Goal: Information Seeking & Learning: Learn about a topic

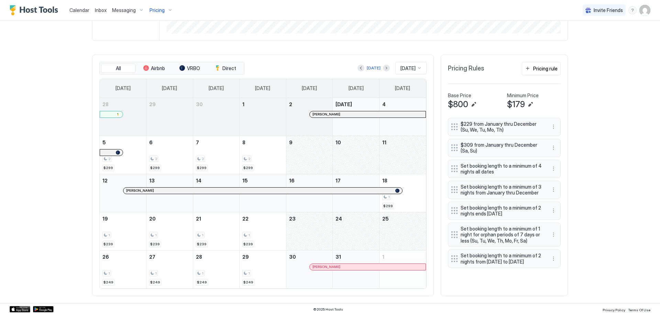
scroll to position [178, 0]
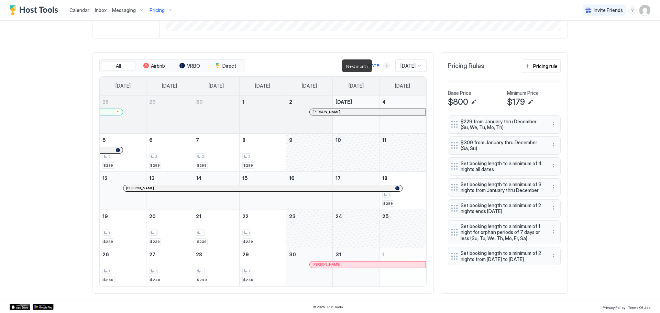
click at [383, 65] on button "Next month" at bounding box center [386, 65] width 7 height 7
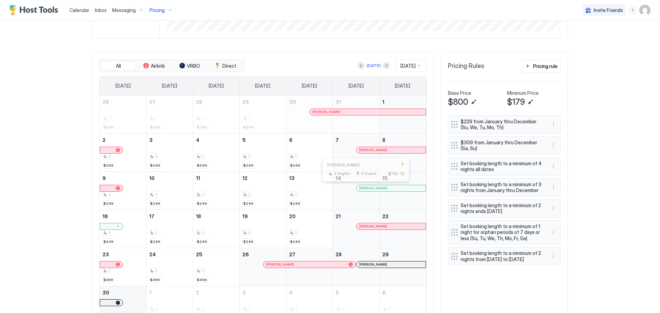
click at [363, 189] on div at bounding box center [366, 189] width 6 height 6
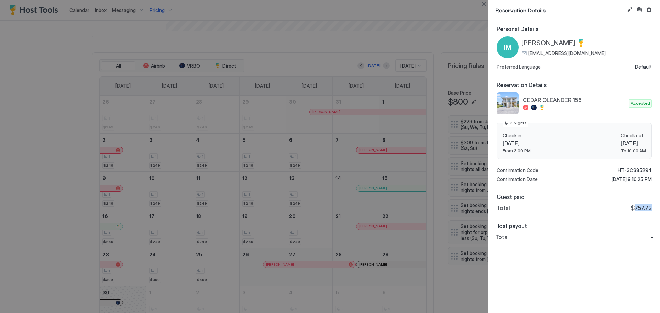
drag, startPoint x: 637, startPoint y: 209, endPoint x: 650, endPoint y: 209, distance: 13.8
click at [650, 209] on span "$757.72" at bounding box center [641, 208] width 21 height 7
copy span "757.72"
click at [486, 2] on button "Close" at bounding box center [484, 4] width 8 height 8
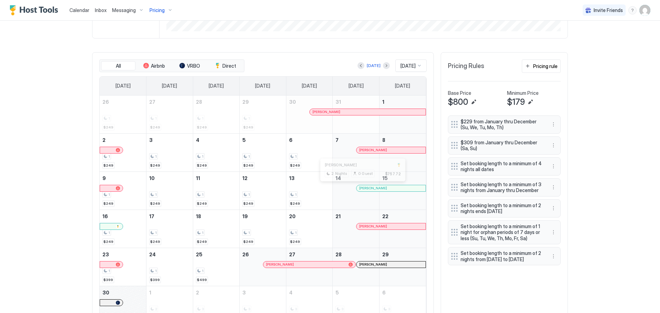
click at [360, 188] on div at bounding box center [363, 189] width 6 height 6
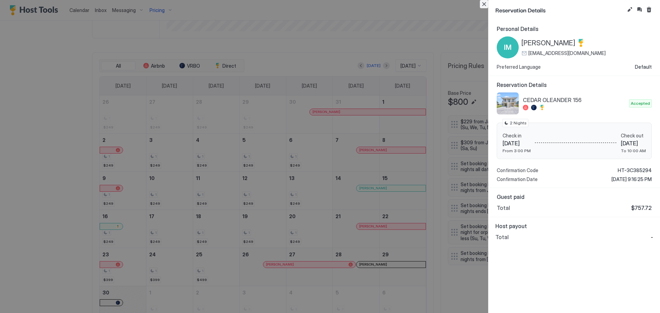
drag, startPoint x: 483, startPoint y: 2, endPoint x: 431, endPoint y: 38, distance: 63.2
click at [483, 2] on button "Close" at bounding box center [484, 4] width 8 height 8
